Goal: Register for event/course

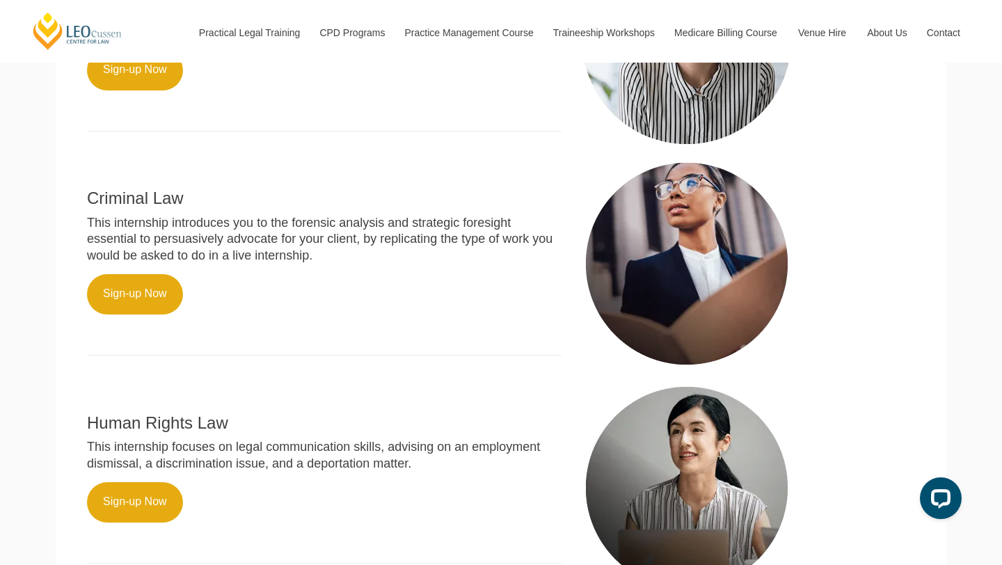
scroll to position [674, 0]
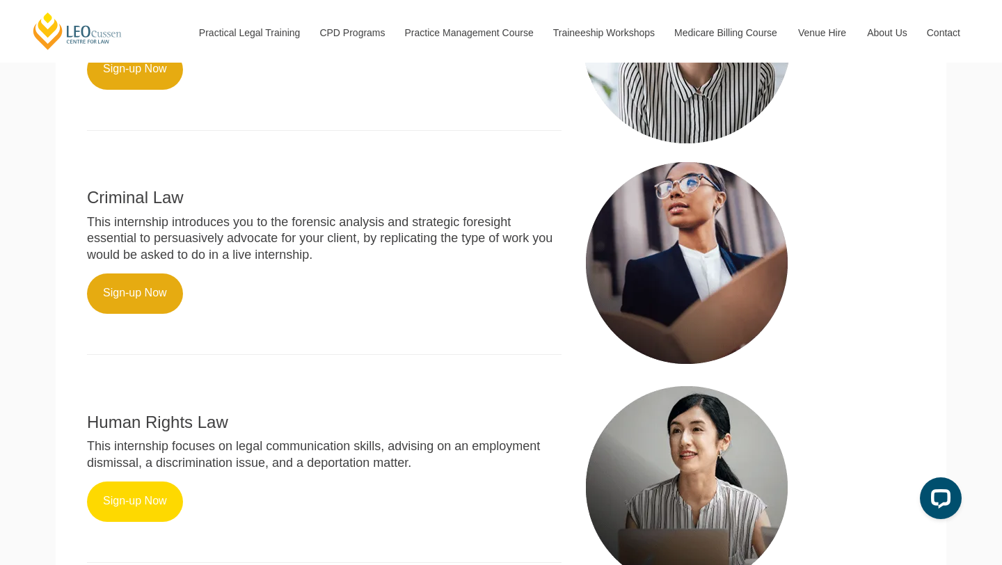
click at [117, 491] on link "Sign-up Now" at bounding box center [135, 502] width 96 height 40
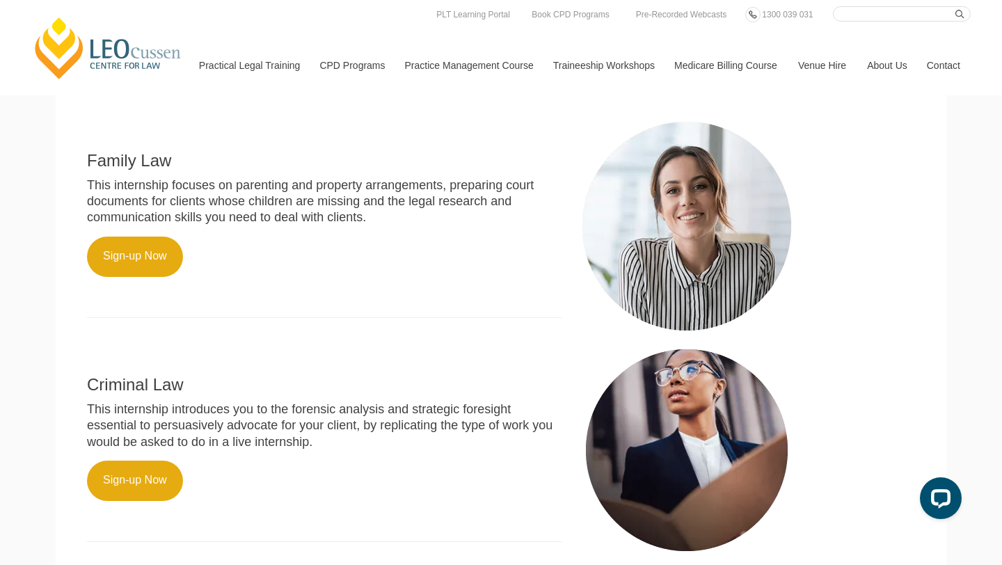
scroll to position [482, 0]
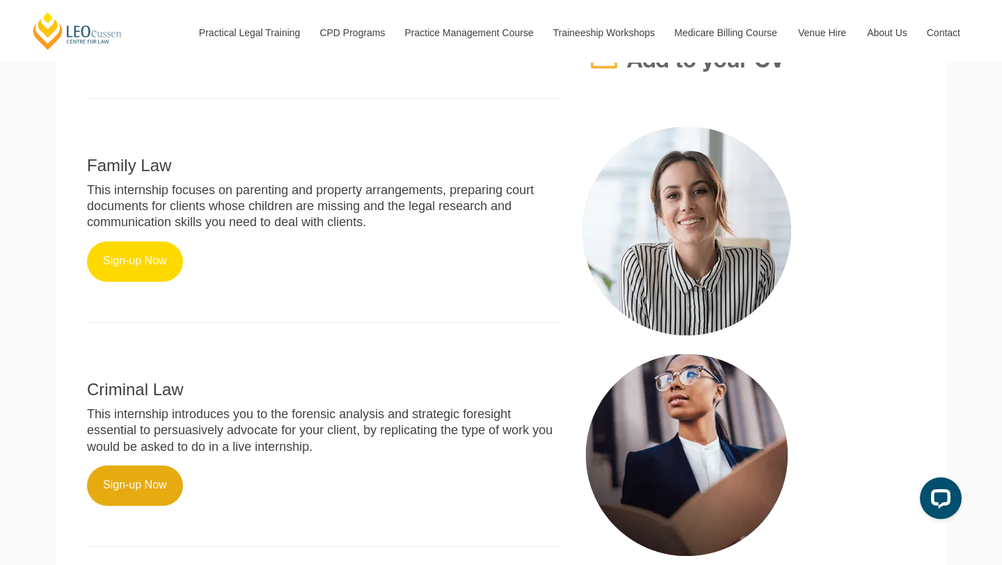
click at [130, 251] on link "Sign-up Now" at bounding box center [135, 262] width 96 height 40
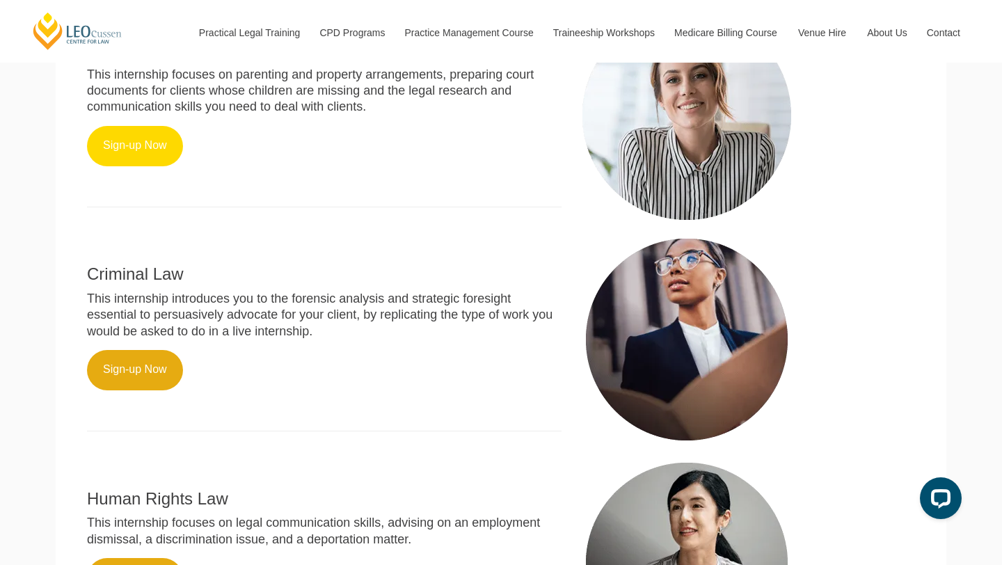
scroll to position [594, 0]
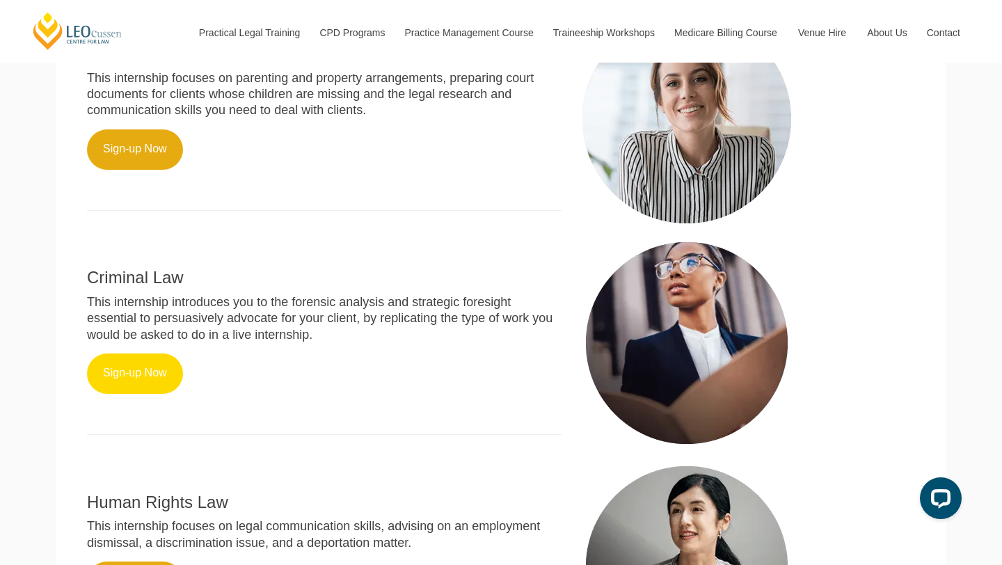
click at [128, 363] on link "Sign-up Now" at bounding box center [135, 374] width 96 height 40
